Goal: Information Seeking & Learning: Learn about a topic

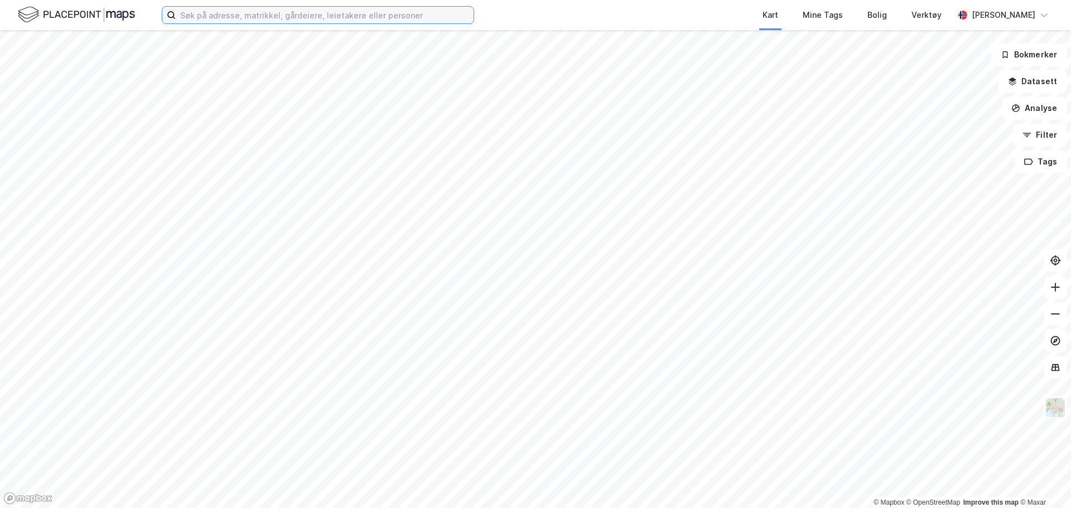
click at [250, 18] on input at bounding box center [325, 15] width 298 height 17
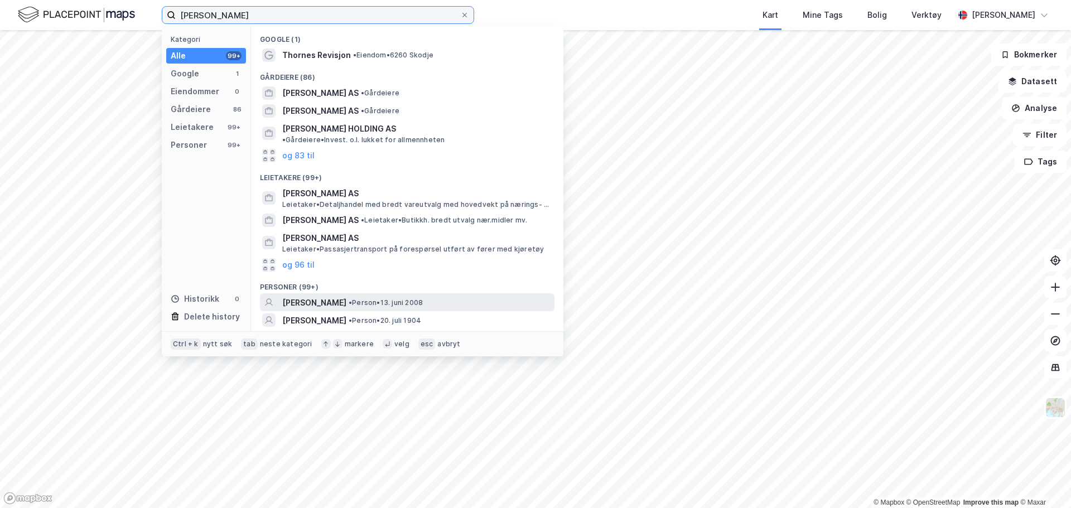
scroll to position [25, 0]
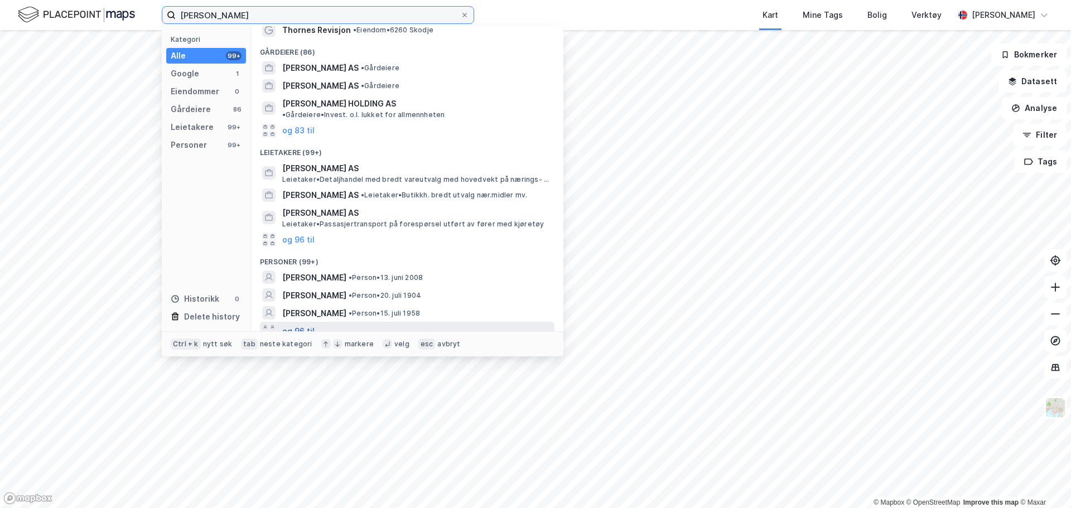
type input "[PERSON_NAME]"
click at [311, 325] on button "og 96 til" at bounding box center [298, 330] width 32 height 13
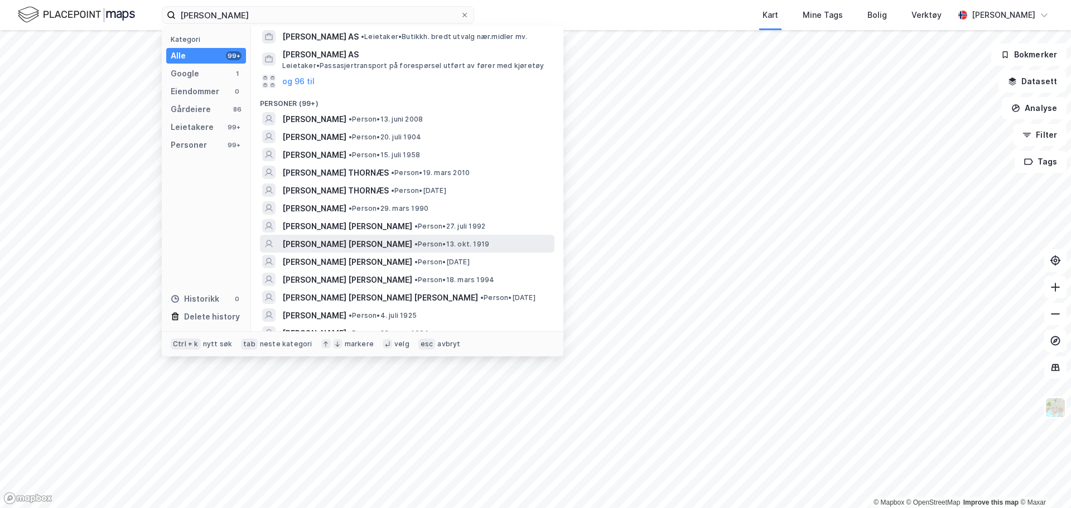
scroll to position [184, 0]
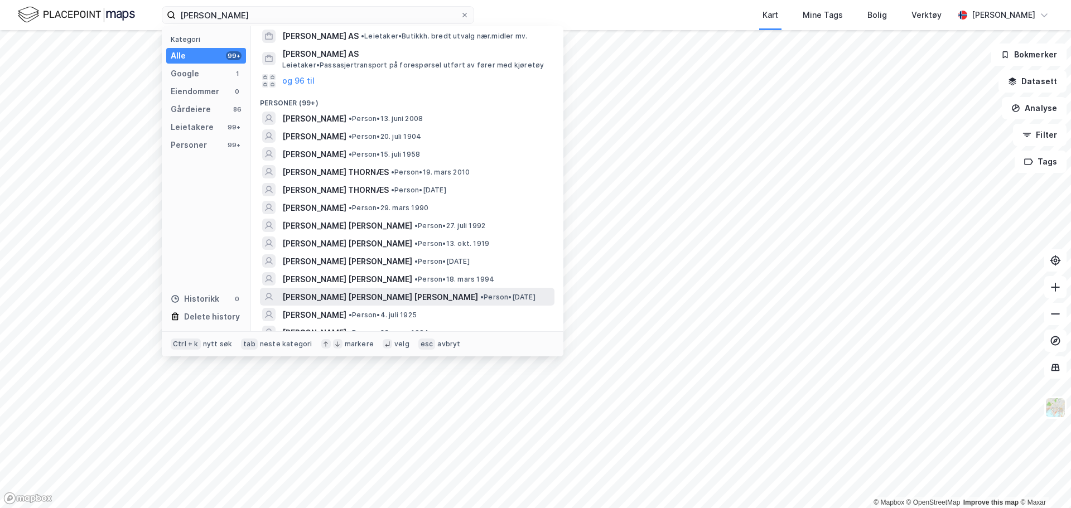
click at [381, 291] on span "[PERSON_NAME] [PERSON_NAME] [PERSON_NAME]" at bounding box center [380, 297] width 196 height 13
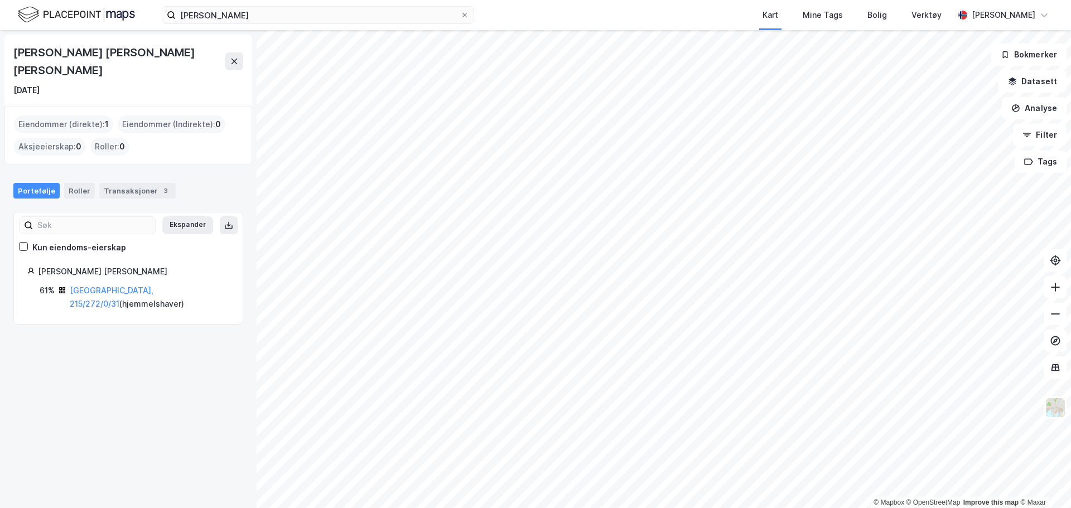
click at [115, 286] on link "[GEOGRAPHIC_DATA], 215/272/0/31" at bounding box center [112, 297] width 84 height 23
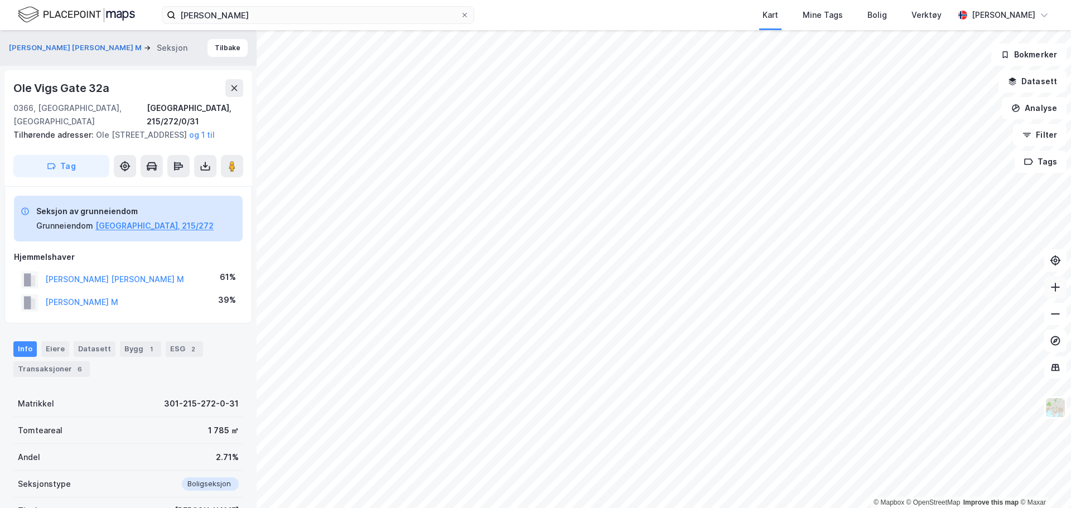
click at [1051, 290] on icon at bounding box center [1055, 287] width 11 height 11
drag, startPoint x: 166, startPoint y: 307, endPoint x: 46, endPoint y: 308, distance: 119.3
click at [46, 308] on div "[PERSON_NAME] M 39%" at bounding box center [128, 302] width 229 height 23
copy button "[PERSON_NAME] M"
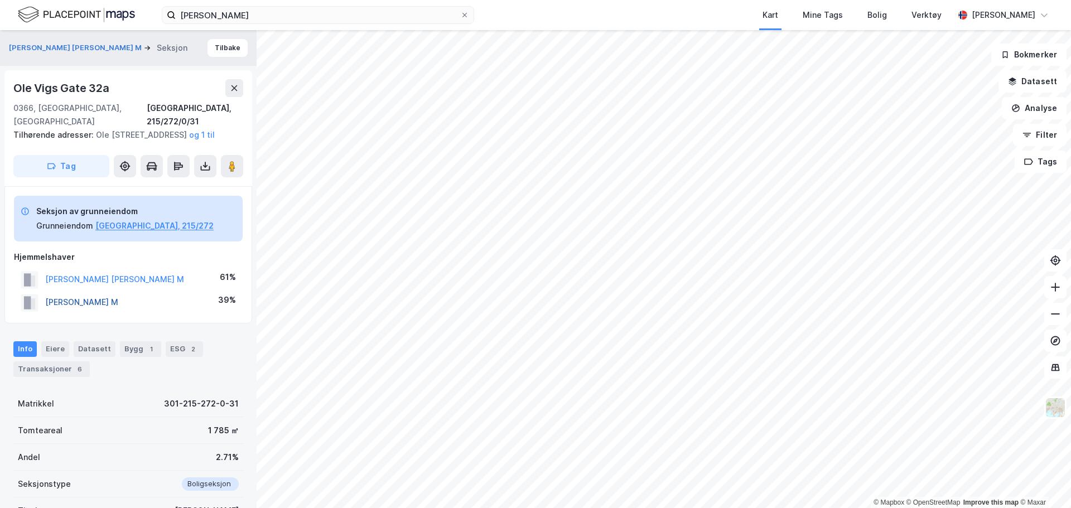
click at [0, 0] on button "[PERSON_NAME] M" at bounding box center [0, 0] width 0 height 0
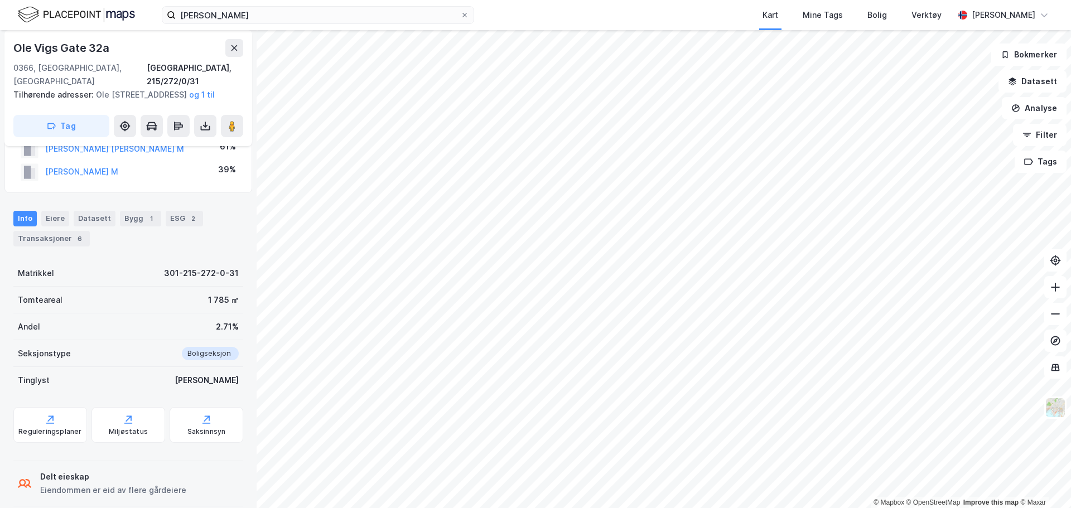
scroll to position [141, 0]
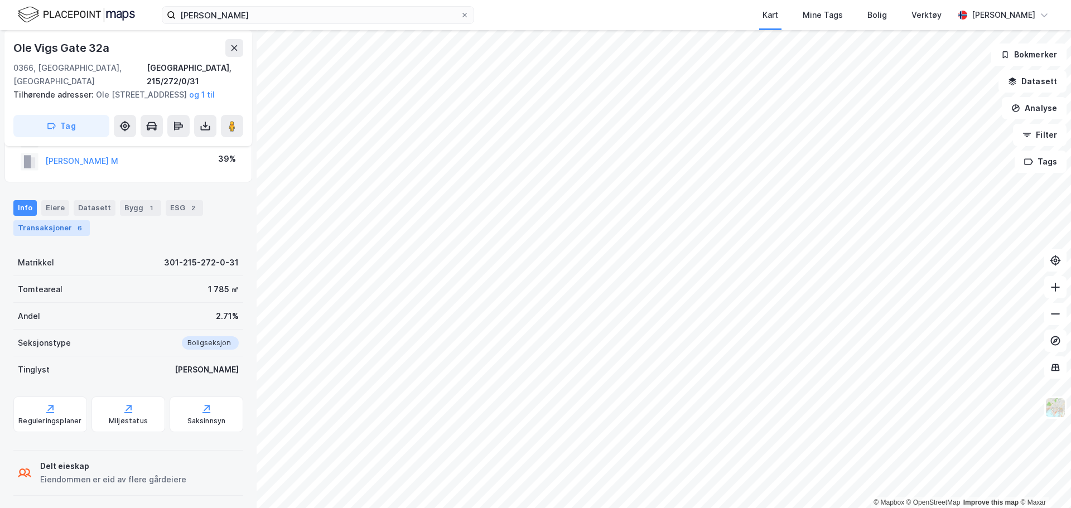
click at [69, 228] on div "Transaksjoner 6" at bounding box center [51, 228] width 76 height 16
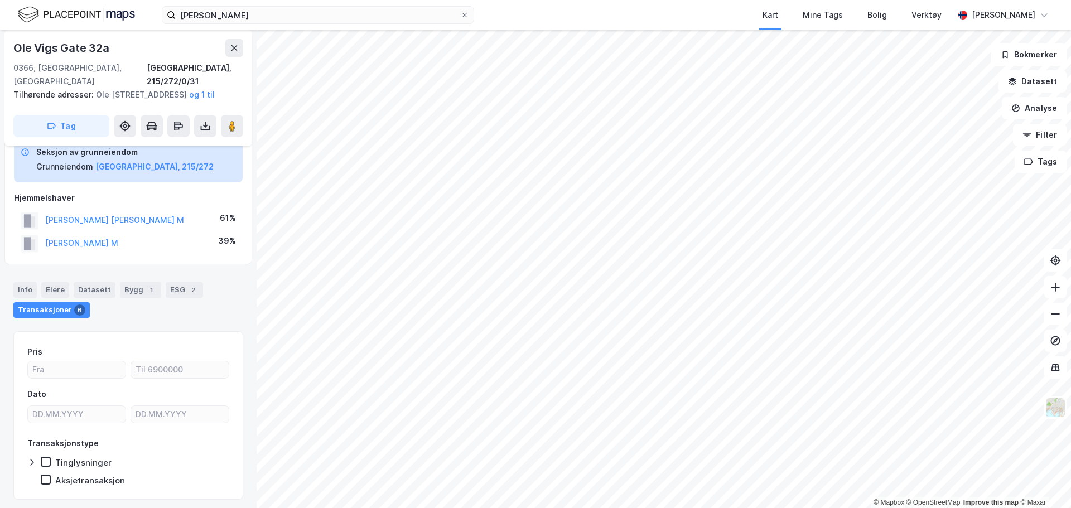
scroll to position [52, 0]
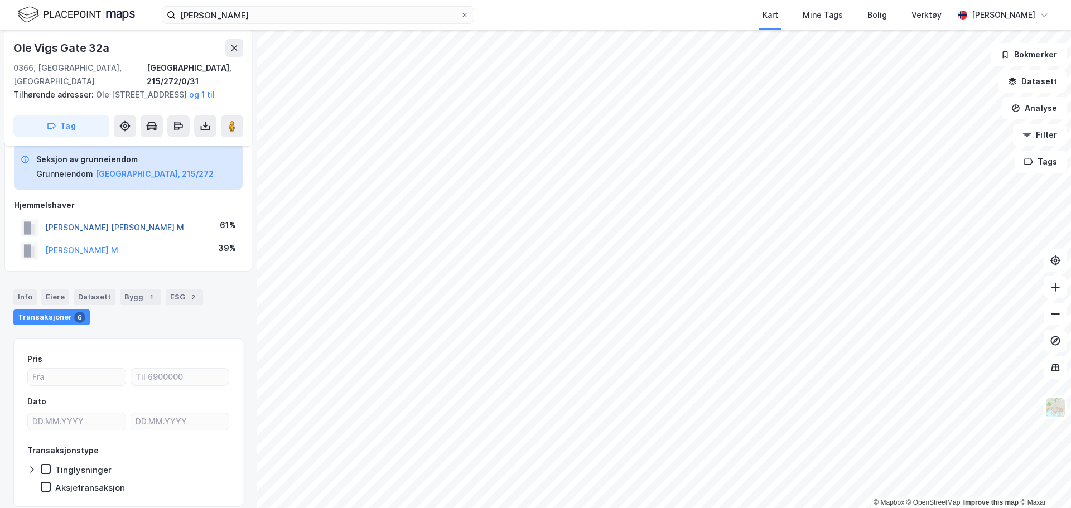
click at [0, 0] on button "[PERSON_NAME] [PERSON_NAME] M" at bounding box center [0, 0] width 0 height 0
